Goal: Transaction & Acquisition: Purchase product/service

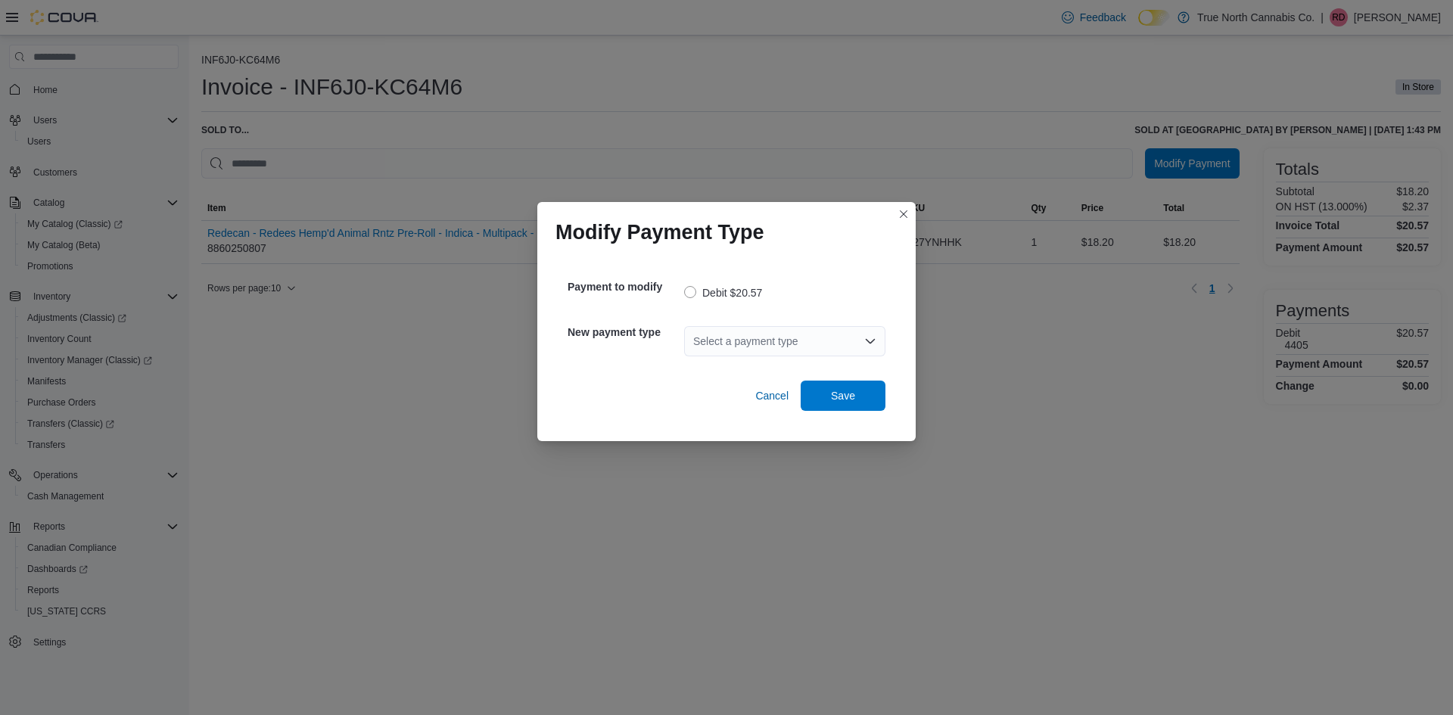
click at [782, 345] on div "Select a payment type" at bounding box center [784, 341] width 201 height 30
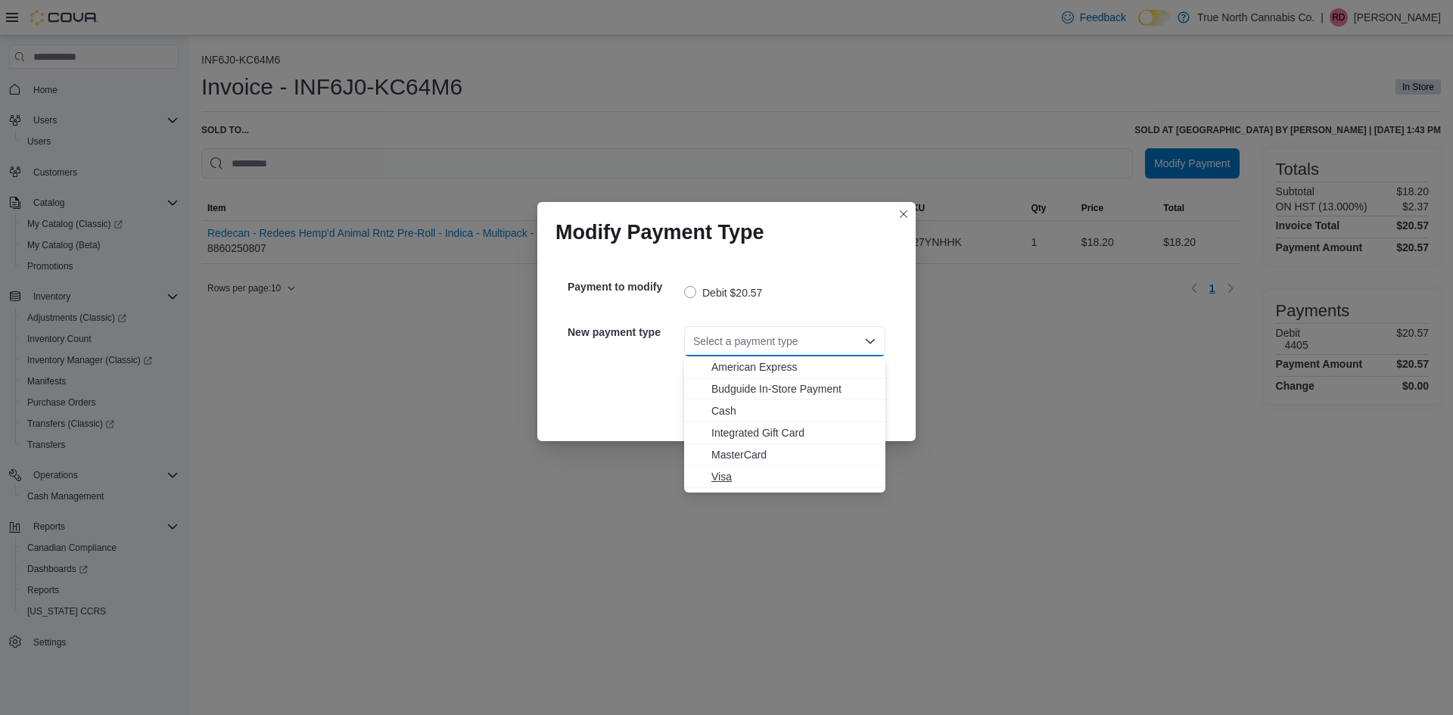
click at [745, 475] on span "Visa" at bounding box center [793, 476] width 165 height 15
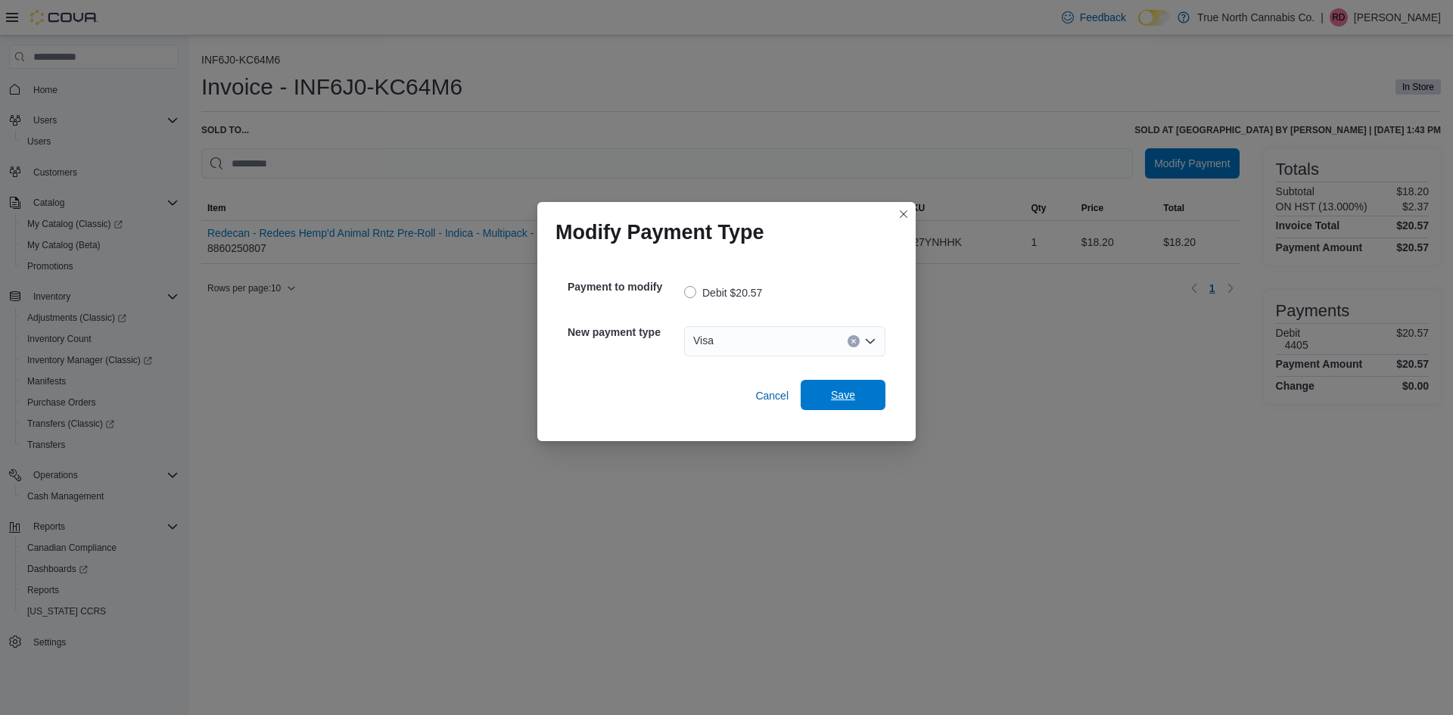
click at [848, 397] on span "Save" at bounding box center [843, 395] width 24 height 15
